Goal: Task Accomplishment & Management: Complete application form

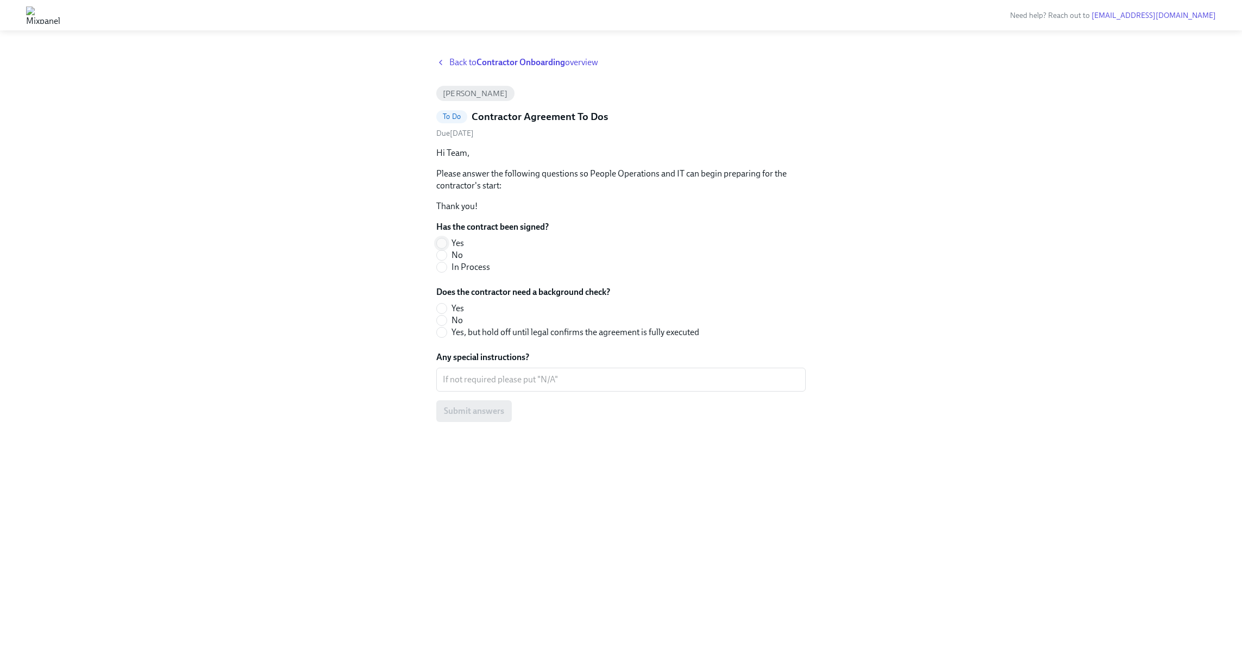
click at [439, 243] on input "Yes" at bounding box center [442, 243] width 10 height 10
radio input "true"
click at [440, 319] on input "No" at bounding box center [442, 321] width 10 height 10
radio input "true"
click at [472, 380] on textarea "Any special instructions?" at bounding box center [621, 379] width 356 height 13
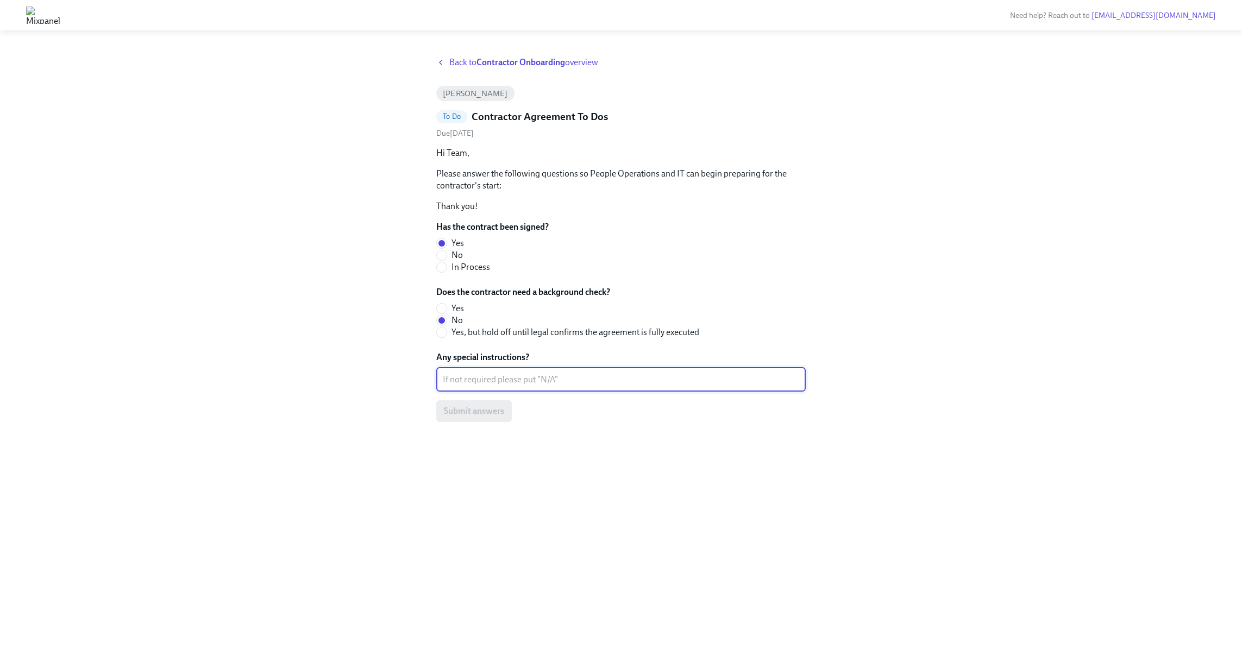
type textarea "n"
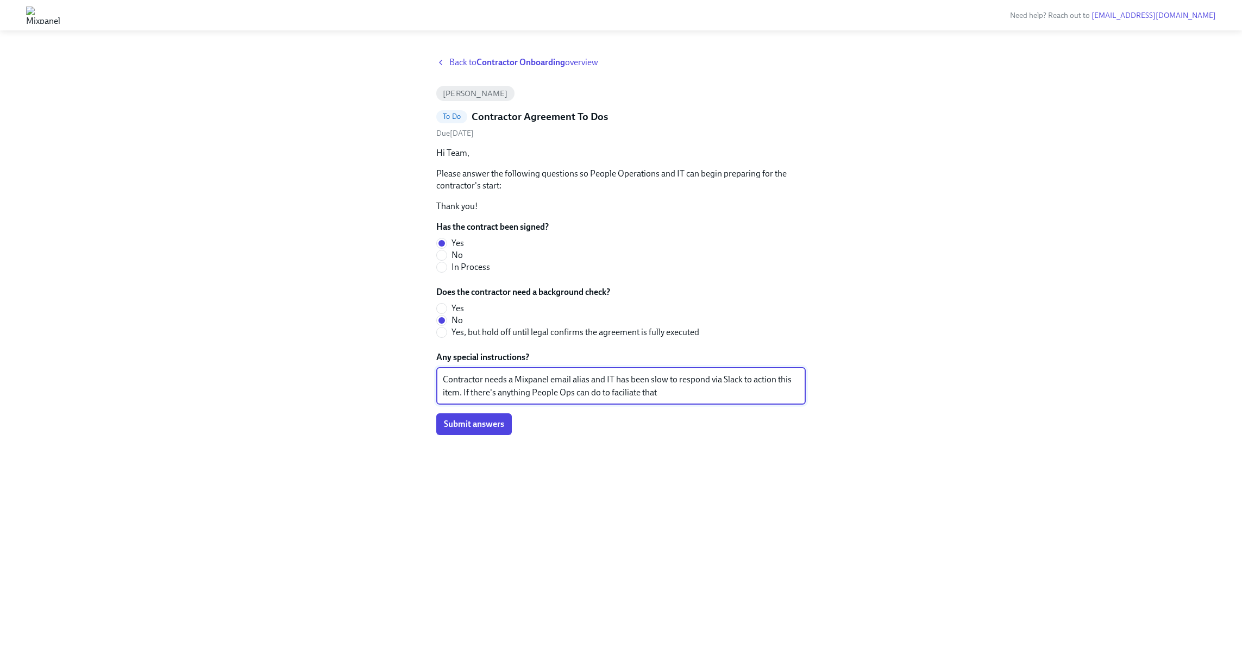
click at [628, 395] on textarea "Contractor needs a Mixpanel email alias and IT has been slow to respond via Sla…" at bounding box center [621, 386] width 356 height 26
click at [685, 403] on div "Contractor needs a Mixpanel email alias and IT has been slow to respond via Sla…" at bounding box center [620, 386] width 369 height 37
click at [688, 395] on textarea "Contractor needs a Mixpanel email alias and IT has been slow to respond via Sla…" at bounding box center [621, 386] width 356 height 26
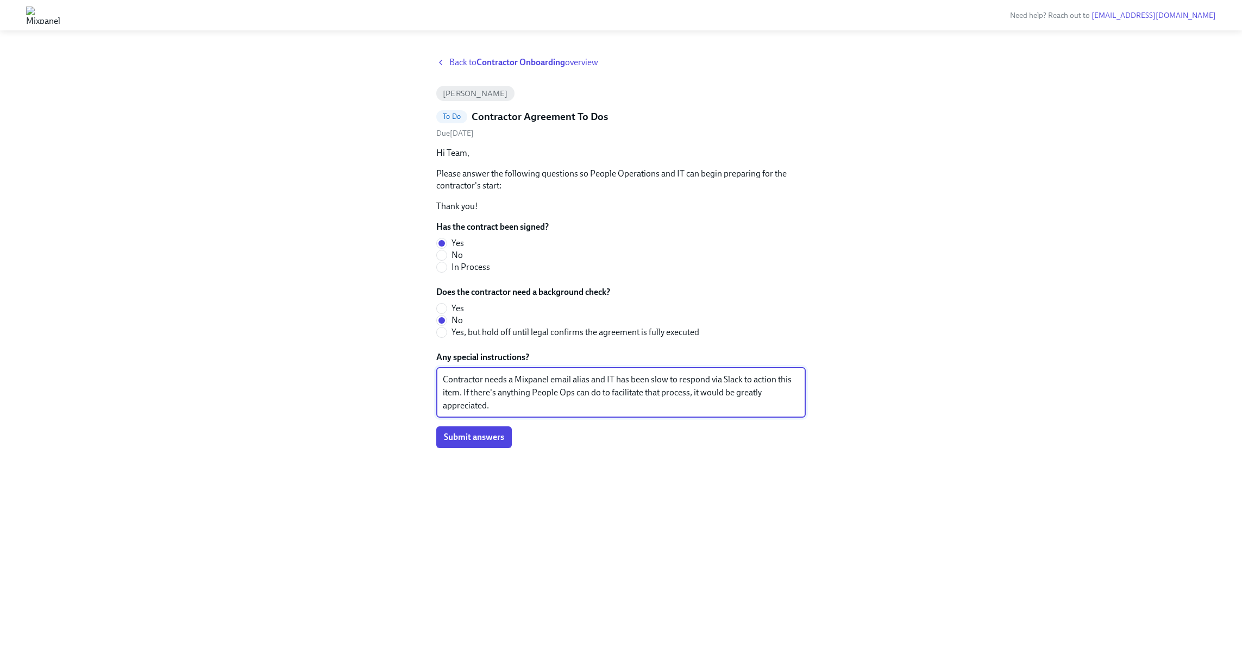
click at [486, 381] on textarea "Contractor needs a Mixpanel email alias and IT has been slow to respond via Sla…" at bounding box center [621, 392] width 356 height 39
type textarea "Contractor ([PERSON_NAME]) needs a Mixpanel email alias (to be able to access o…"
drag, startPoint x: 476, startPoint y: 438, endPoint x: 499, endPoint y: 440, distance: 22.9
click at [475, 438] on span "Submit answers" at bounding box center [474, 437] width 60 height 11
